Goal: Task Accomplishment & Management: Manage account settings

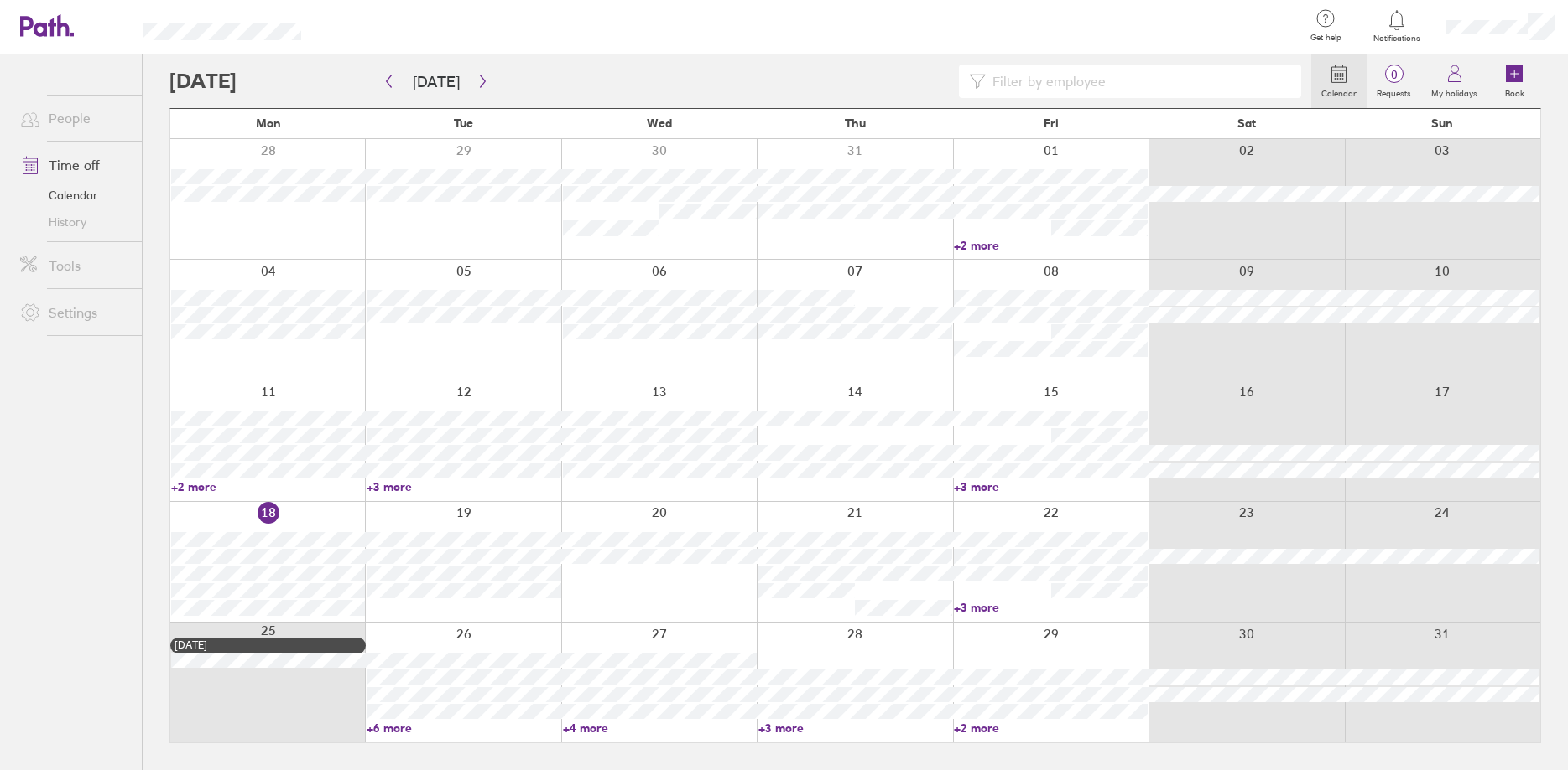
click at [263, 80] on div at bounding box center [740, 81] width 1141 height 33
click at [481, 82] on icon "button" at bounding box center [483, 81] width 12 height 13
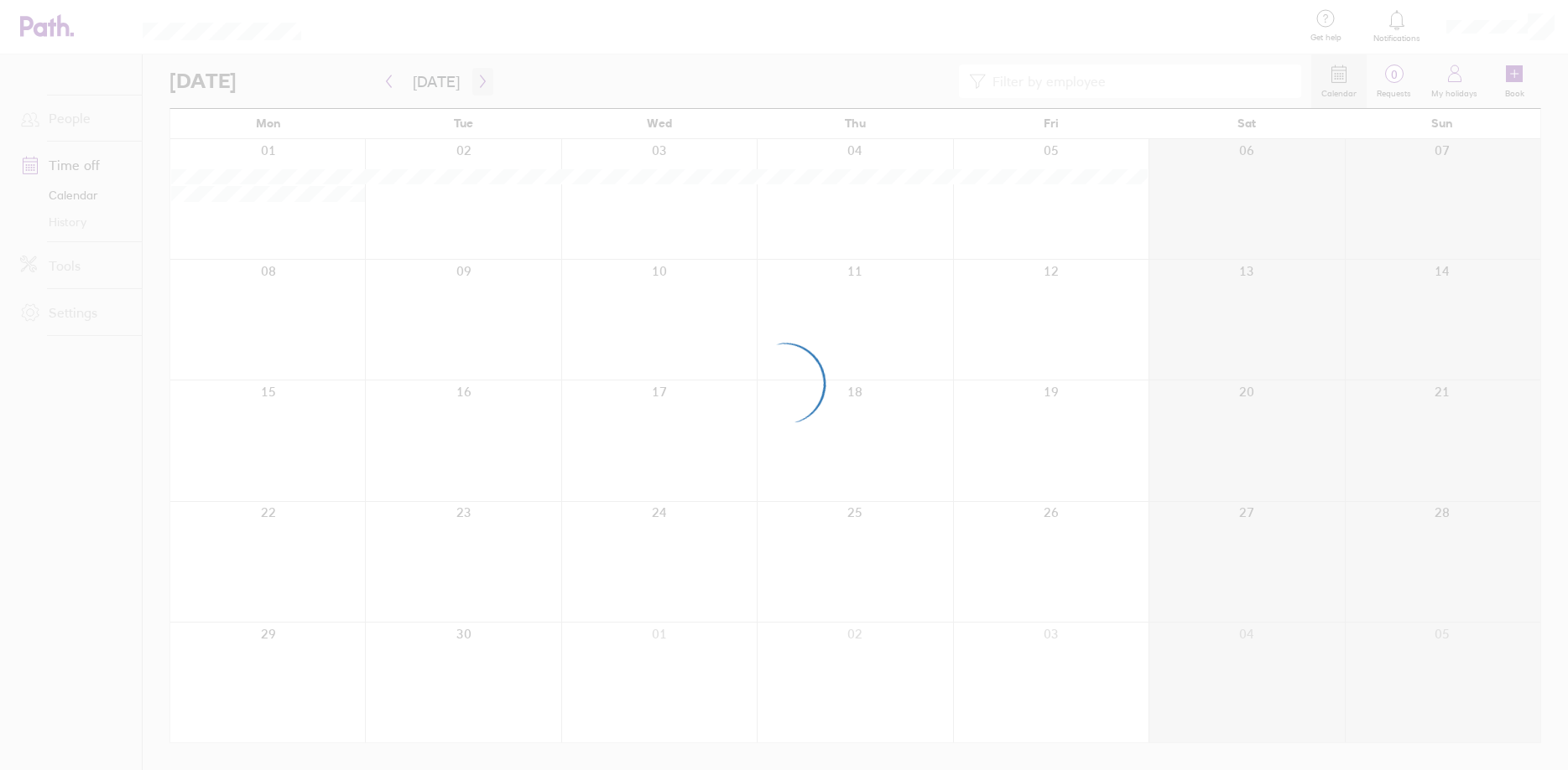
click at [481, 82] on div at bounding box center [784, 385] width 1568 height 770
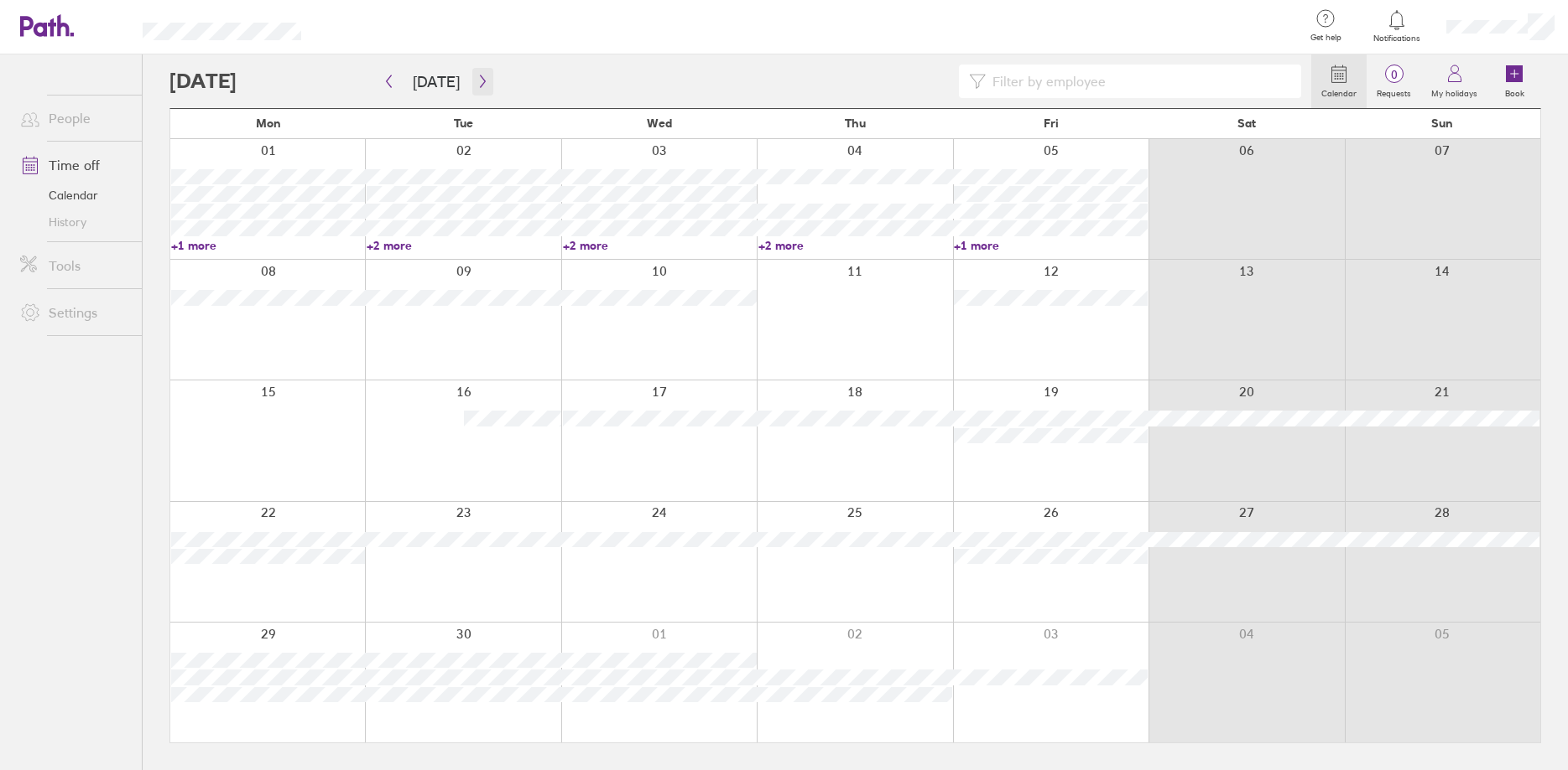
click at [481, 79] on icon "button" at bounding box center [483, 81] width 12 height 13
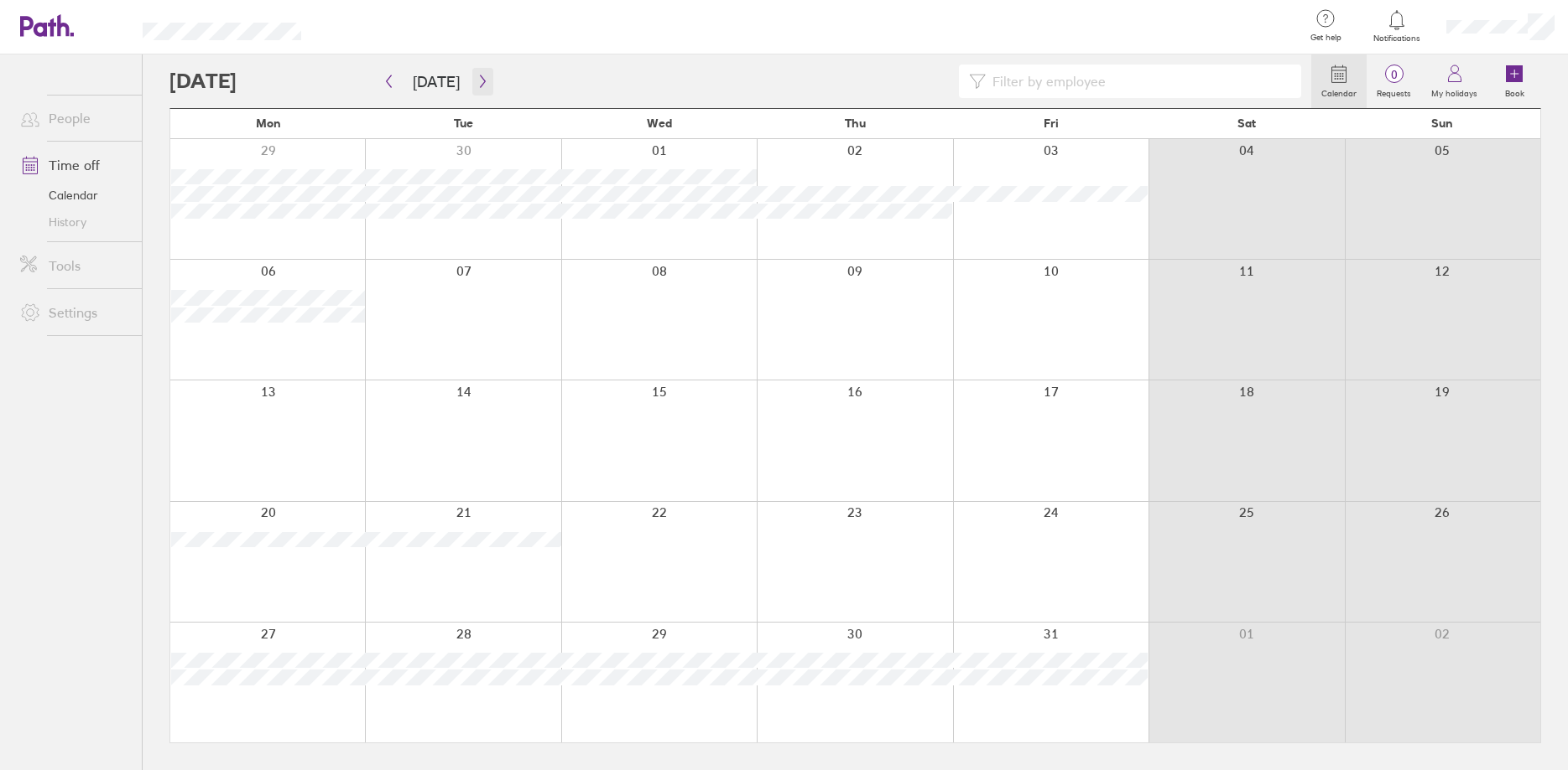
click at [481, 79] on icon "button" at bounding box center [483, 81] width 12 height 13
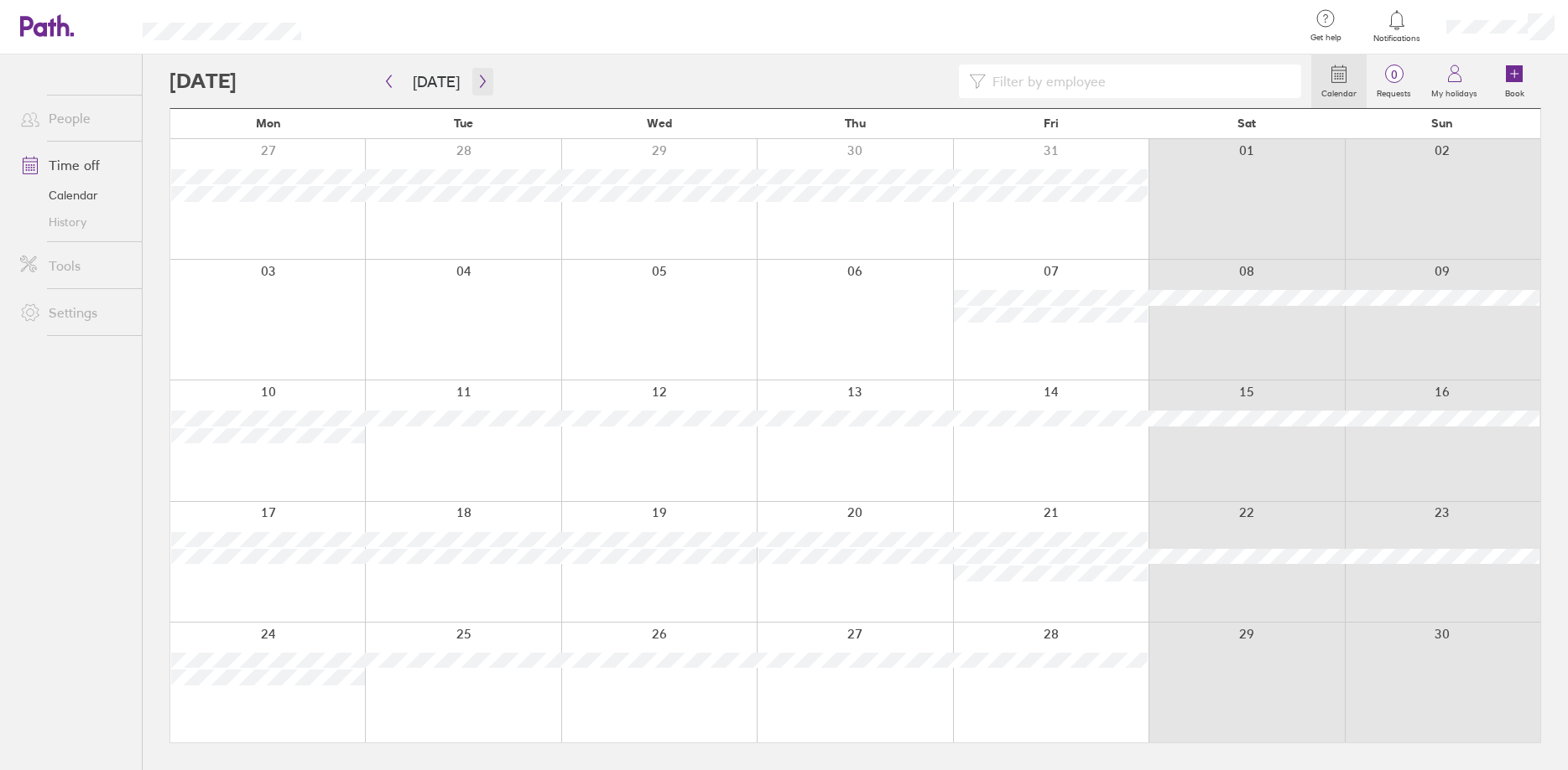
click at [481, 79] on icon "button" at bounding box center [483, 81] width 12 height 13
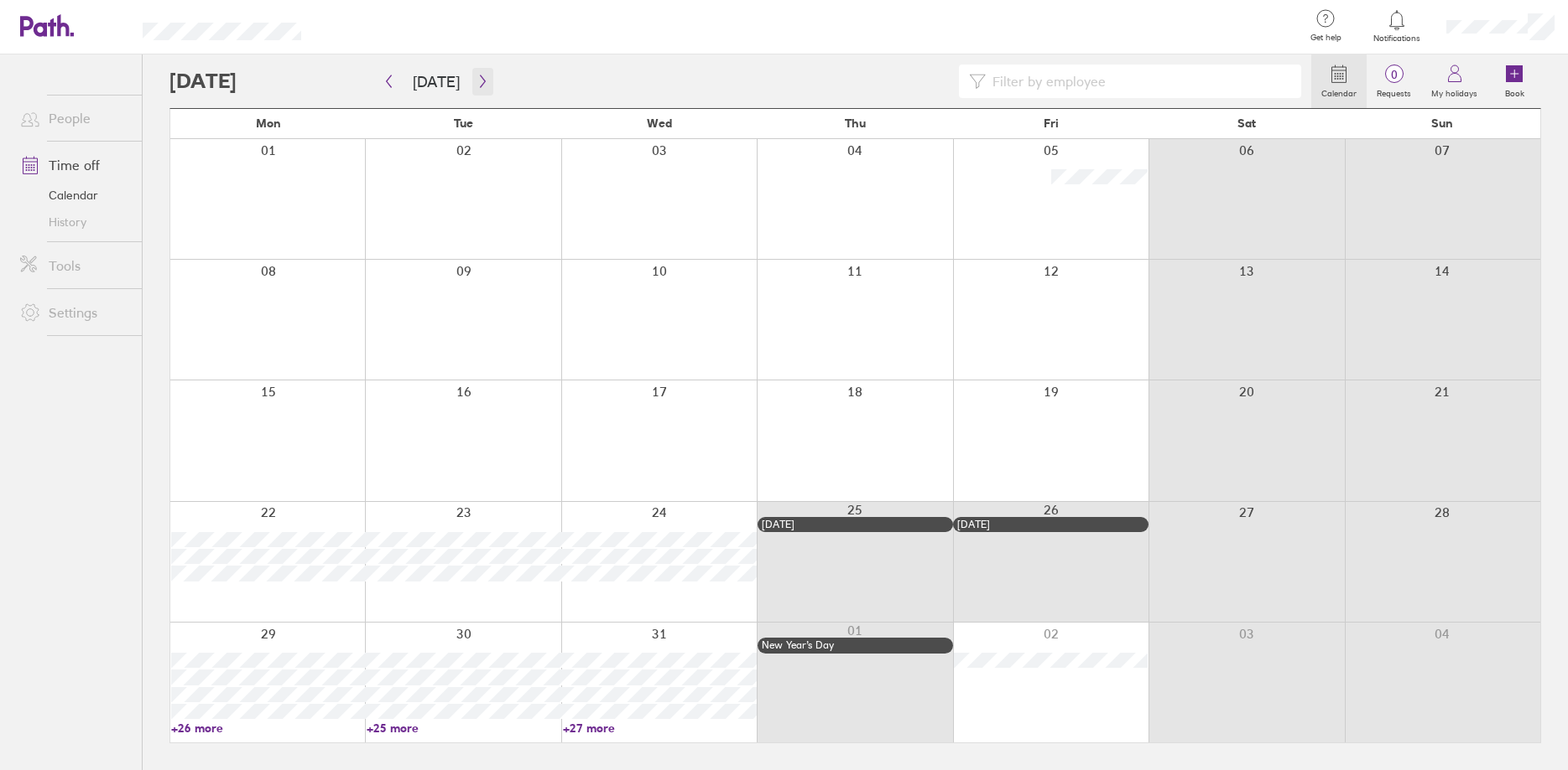
click at [481, 79] on icon "button" at bounding box center [483, 81] width 12 height 13
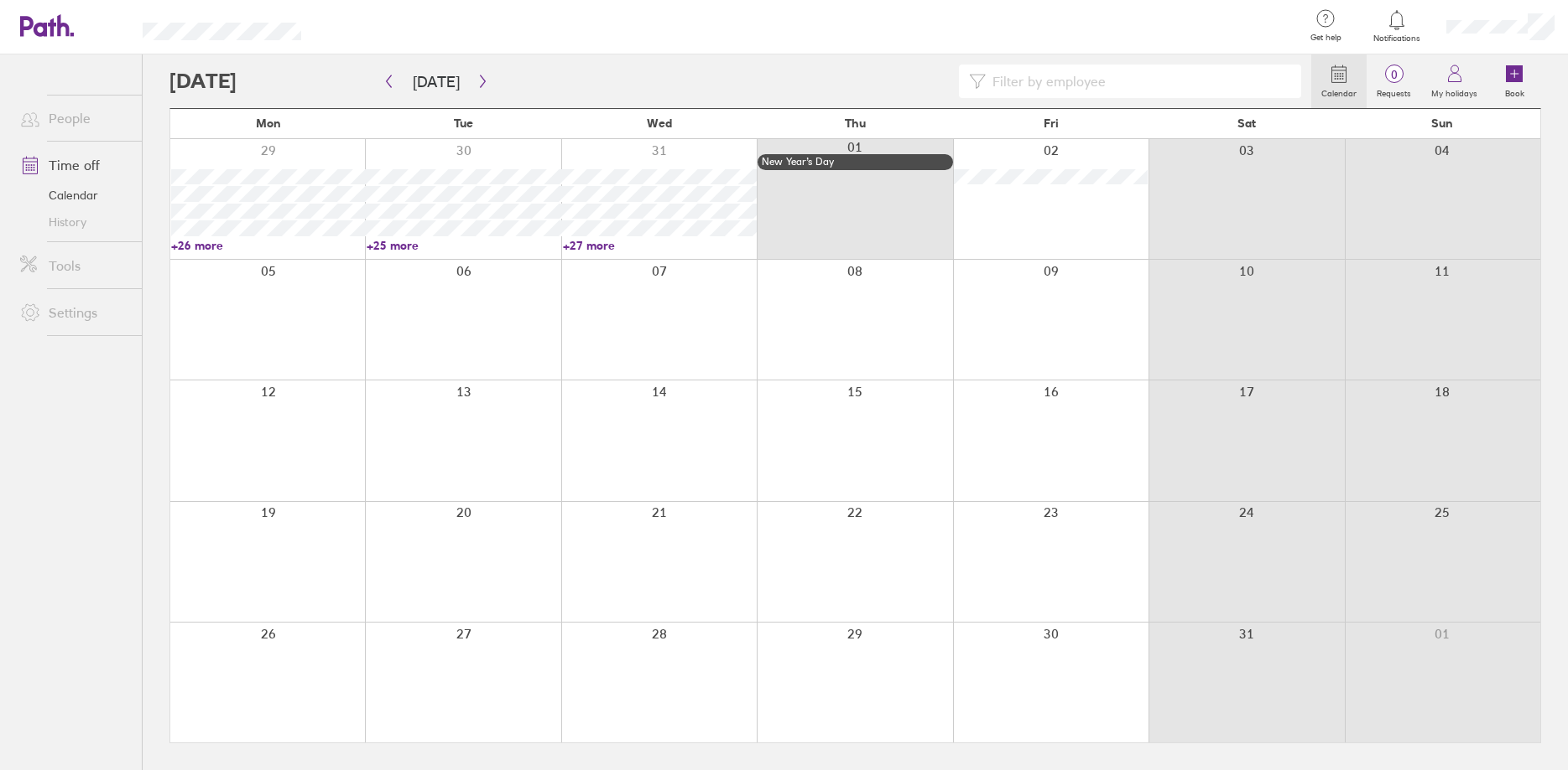
click at [993, 205] on div at bounding box center [1051, 199] width 195 height 119
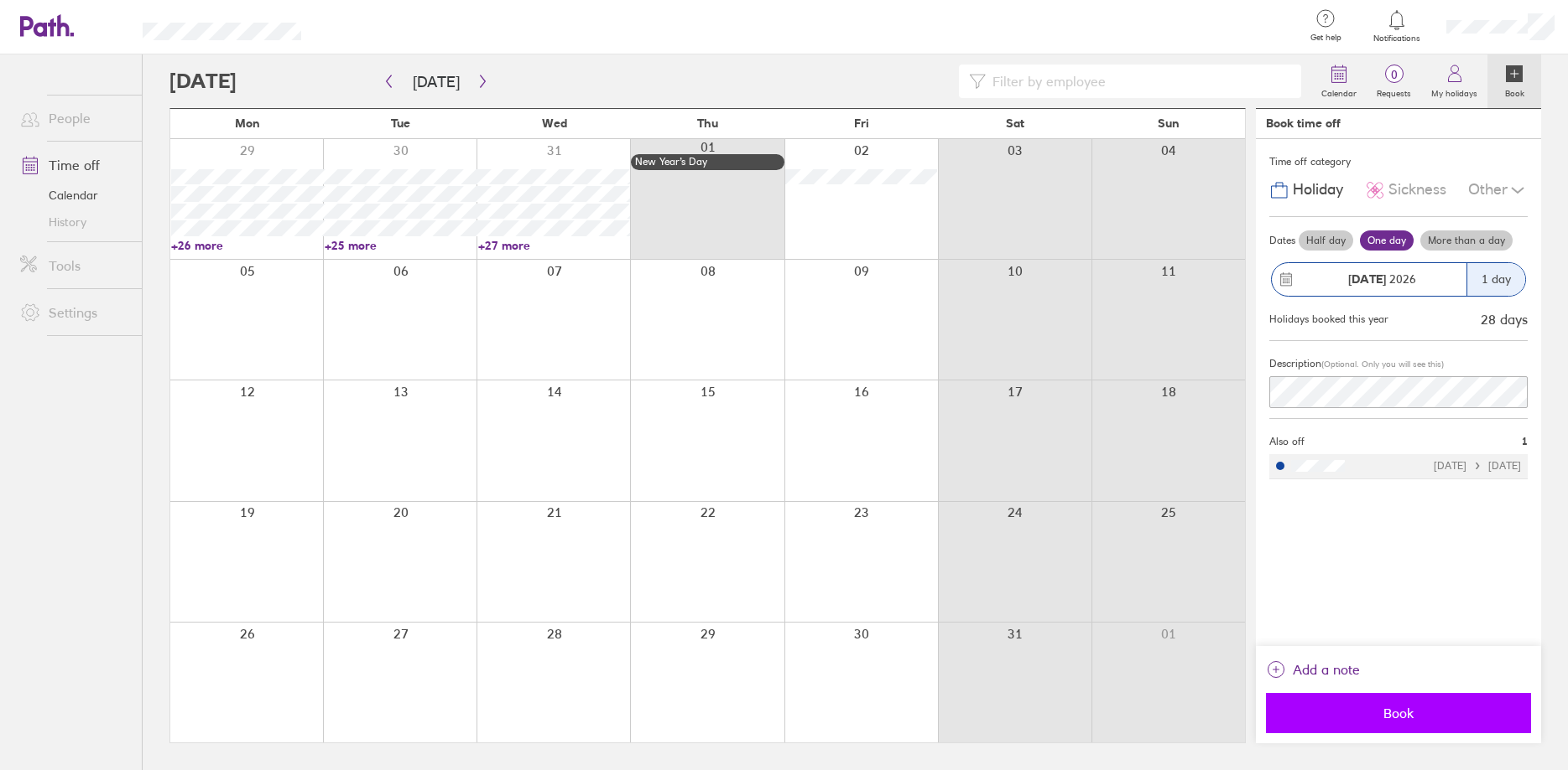
click at [1397, 722] on button "Book" at bounding box center [1399, 713] width 265 height 40
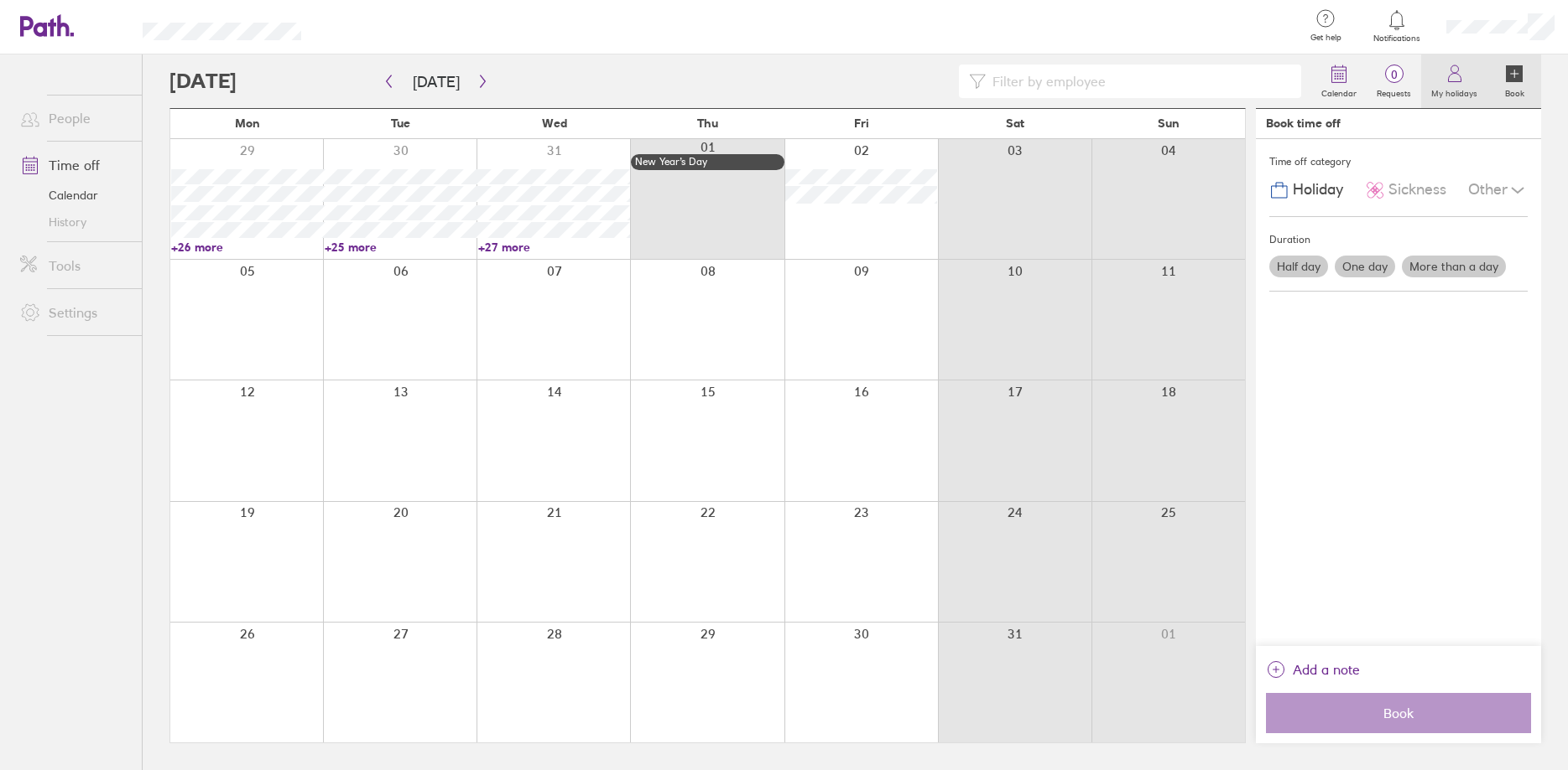
click at [1465, 72] on link "My holidays" at bounding box center [1454, 81] width 66 height 54
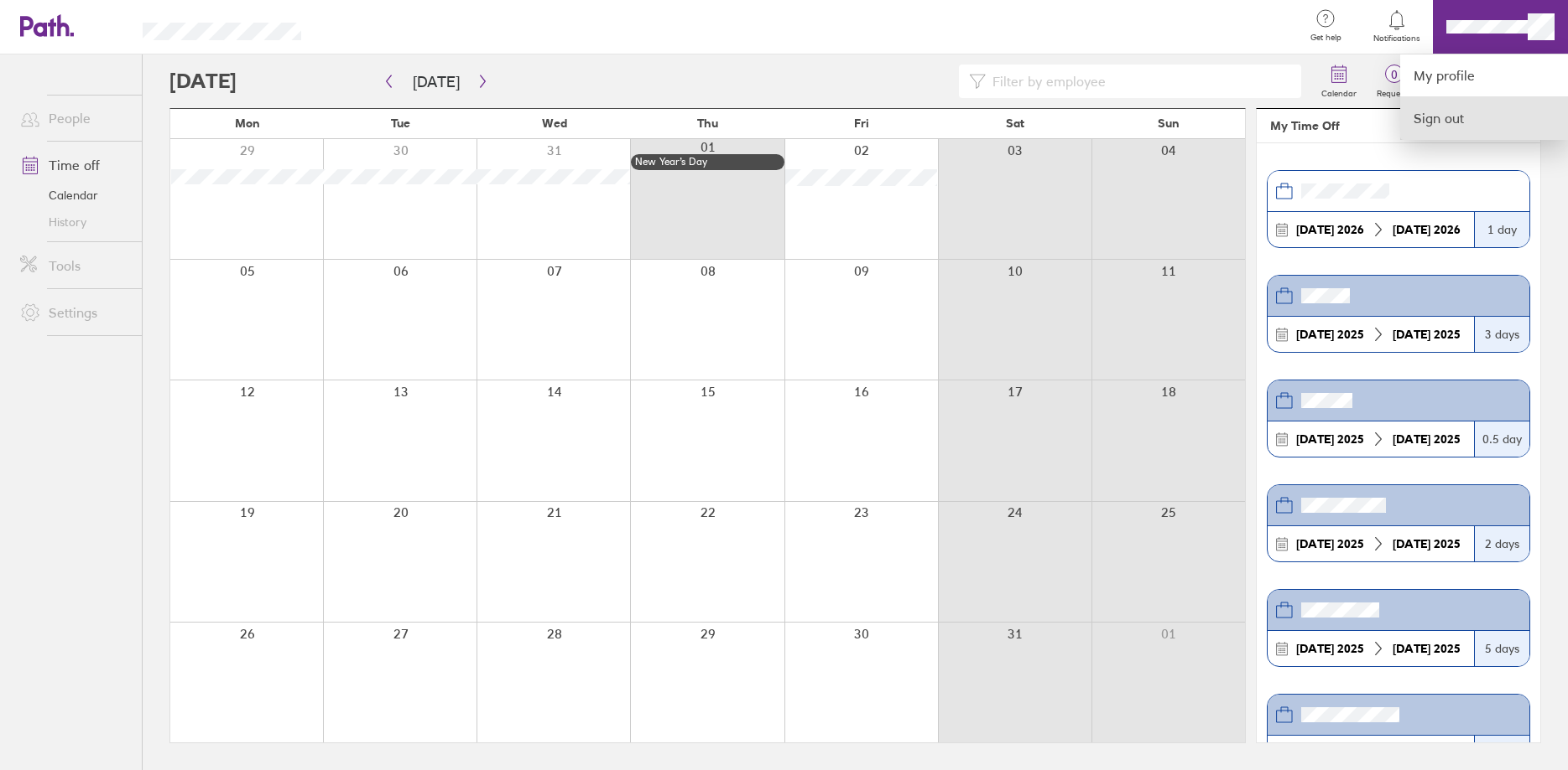
click at [1446, 114] on link "Sign out" at bounding box center [1483, 119] width 168 height 42
